Goal: Information Seeking & Learning: Learn about a topic

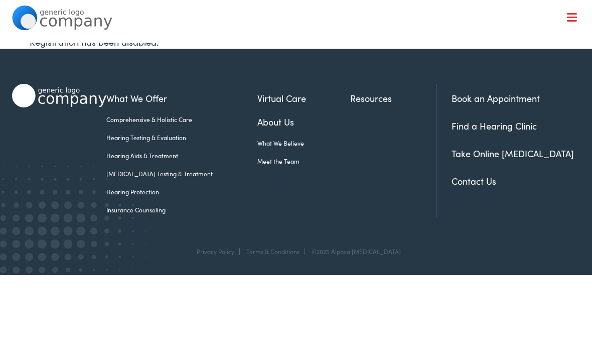
click at [160, 170] on link "[MEDICAL_DATA] Testing & Treatment" at bounding box center [181, 173] width 151 height 9
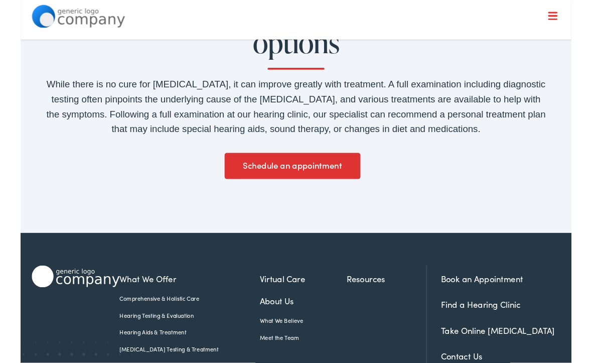
scroll to position [685, 0]
click at [264, 358] on link "Meet the Team" at bounding box center [304, 362] width 93 height 9
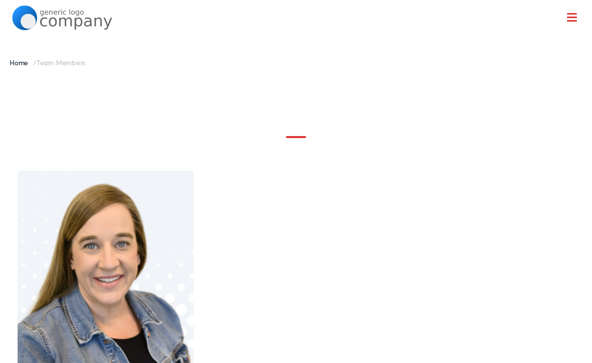
click at [572, 23] on nav "What We Offer Comprehensive & Holistic Care Hearing Testing & Evaluation Hearin…" at bounding box center [296, 87] width 569 height 174
click at [570, 25] on nav "What We Offer Comprehensive & Holistic Care Hearing Testing & Evaluation Hearin…" at bounding box center [296, 87] width 569 height 174
click at [568, 20] on div at bounding box center [572, 18] width 10 height 10
